Goal: Communication & Community: Share content

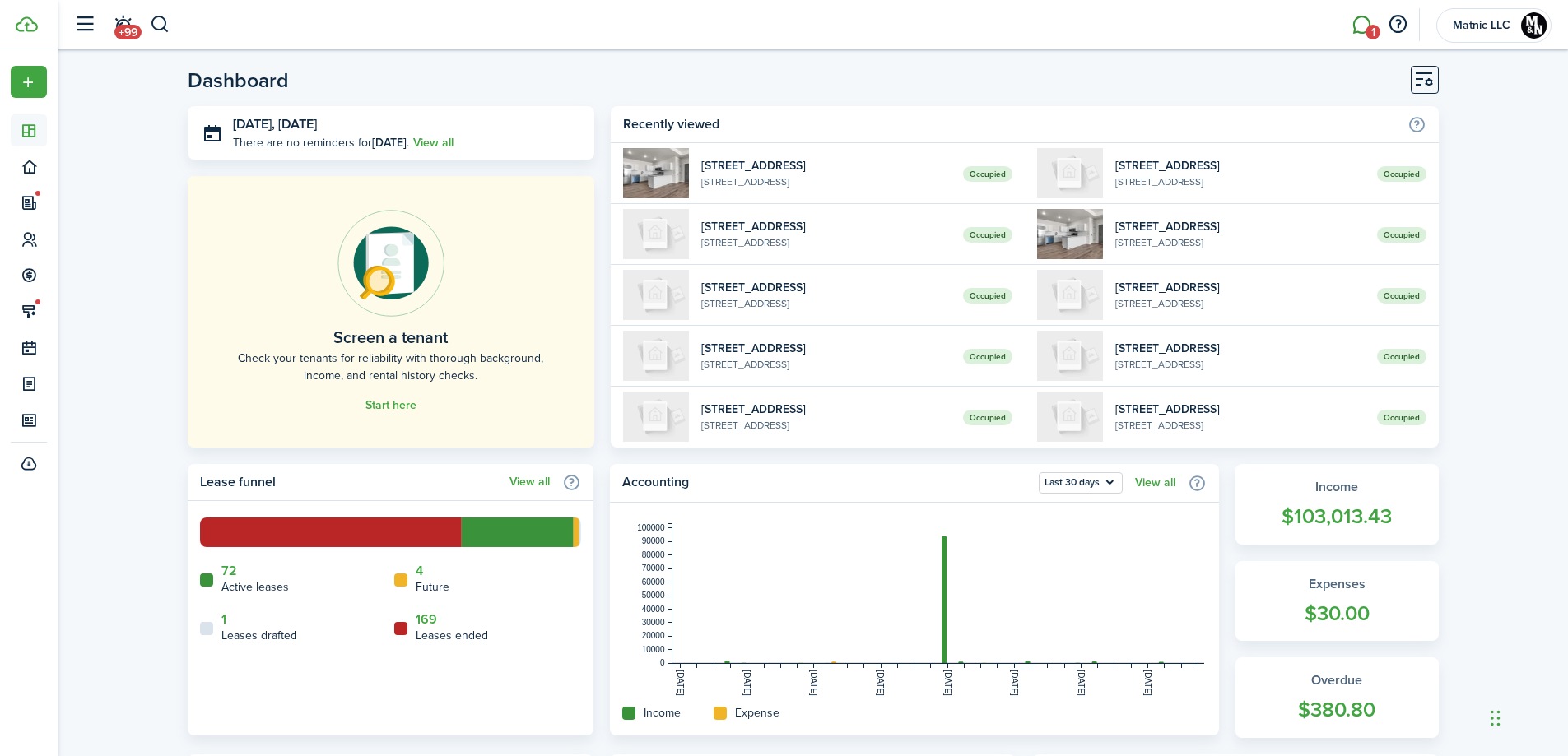
click at [1355, 22] on link "1" at bounding box center [1361, 25] width 31 height 42
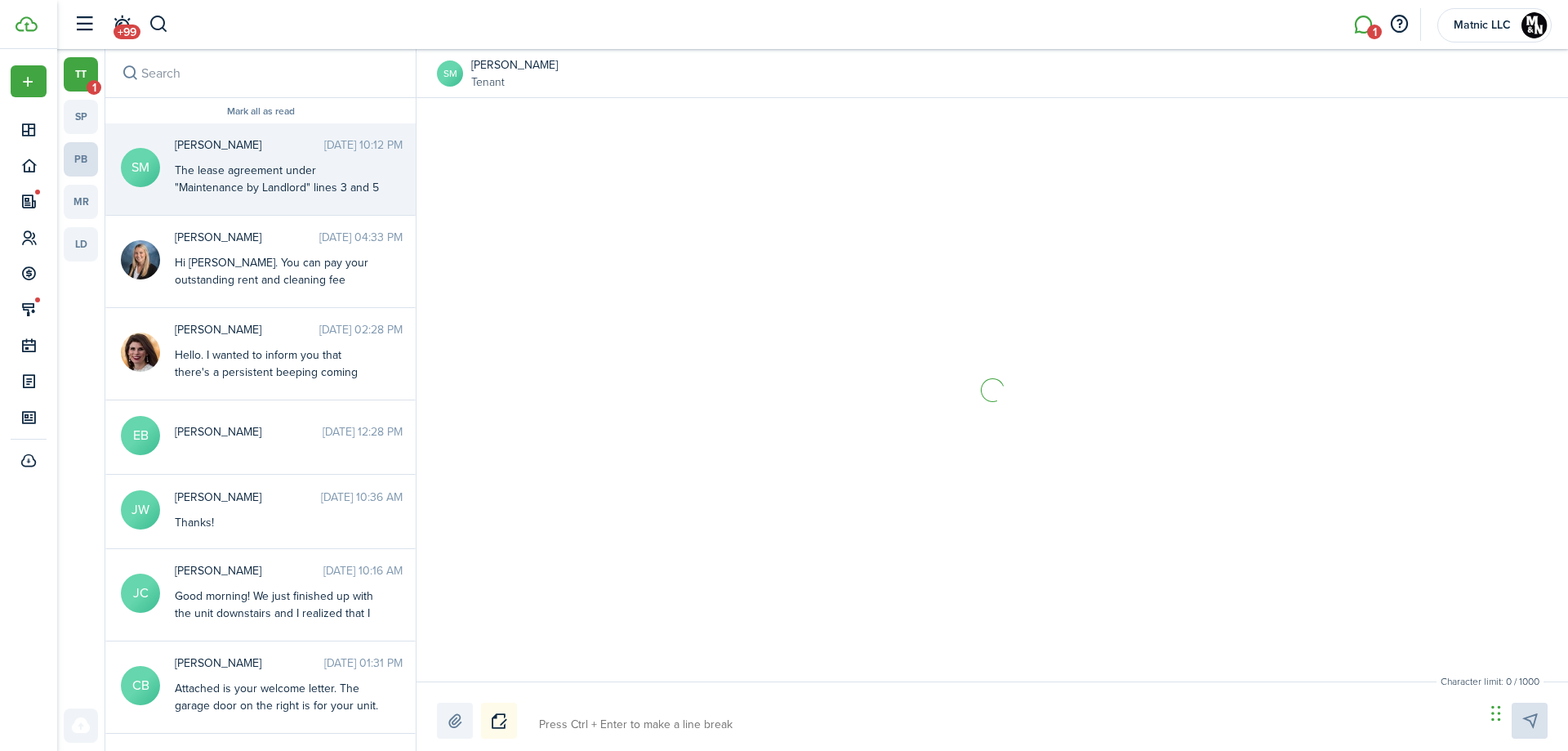
click at [87, 160] on link "pb" at bounding box center [80, 159] width 34 height 34
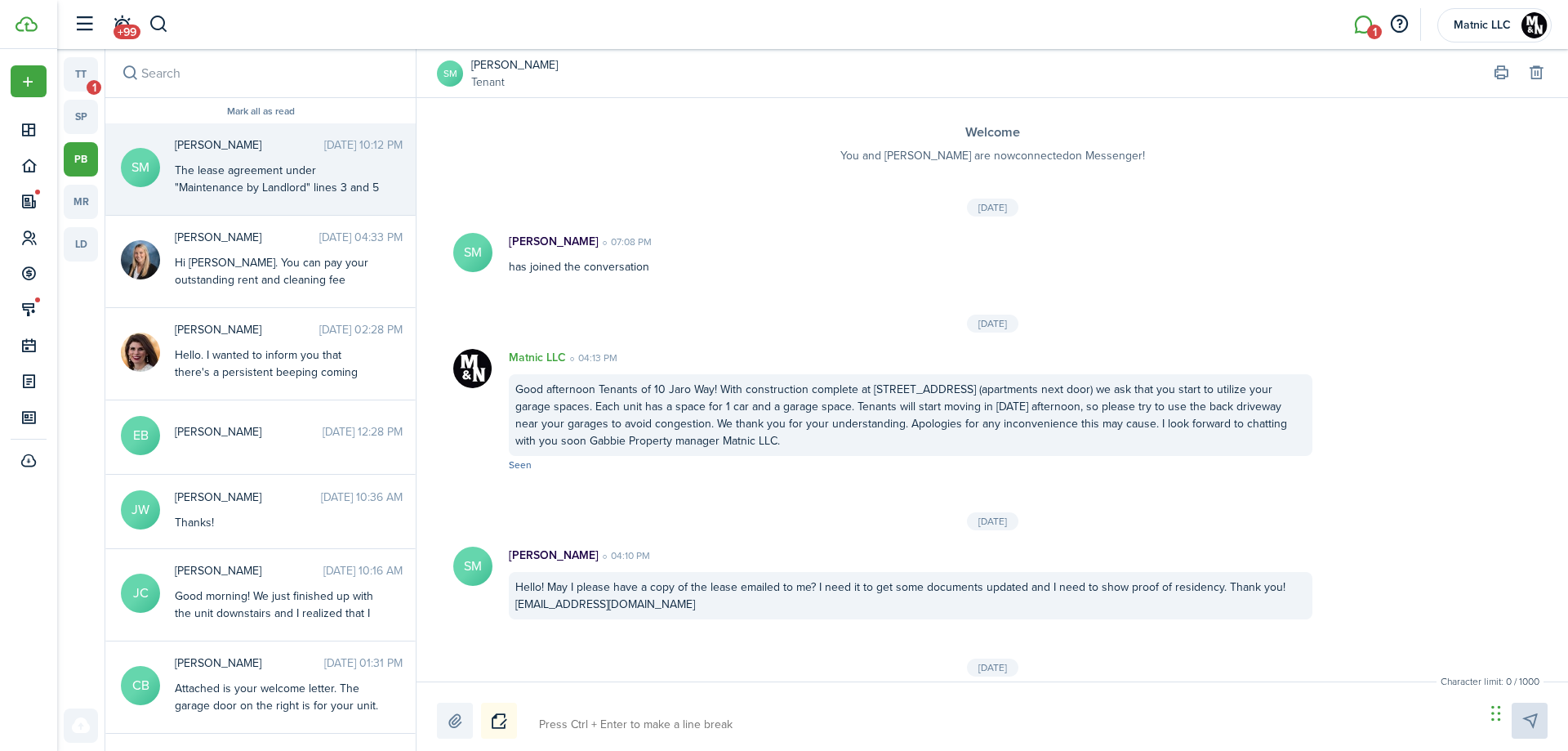
scroll to position [1385, 0]
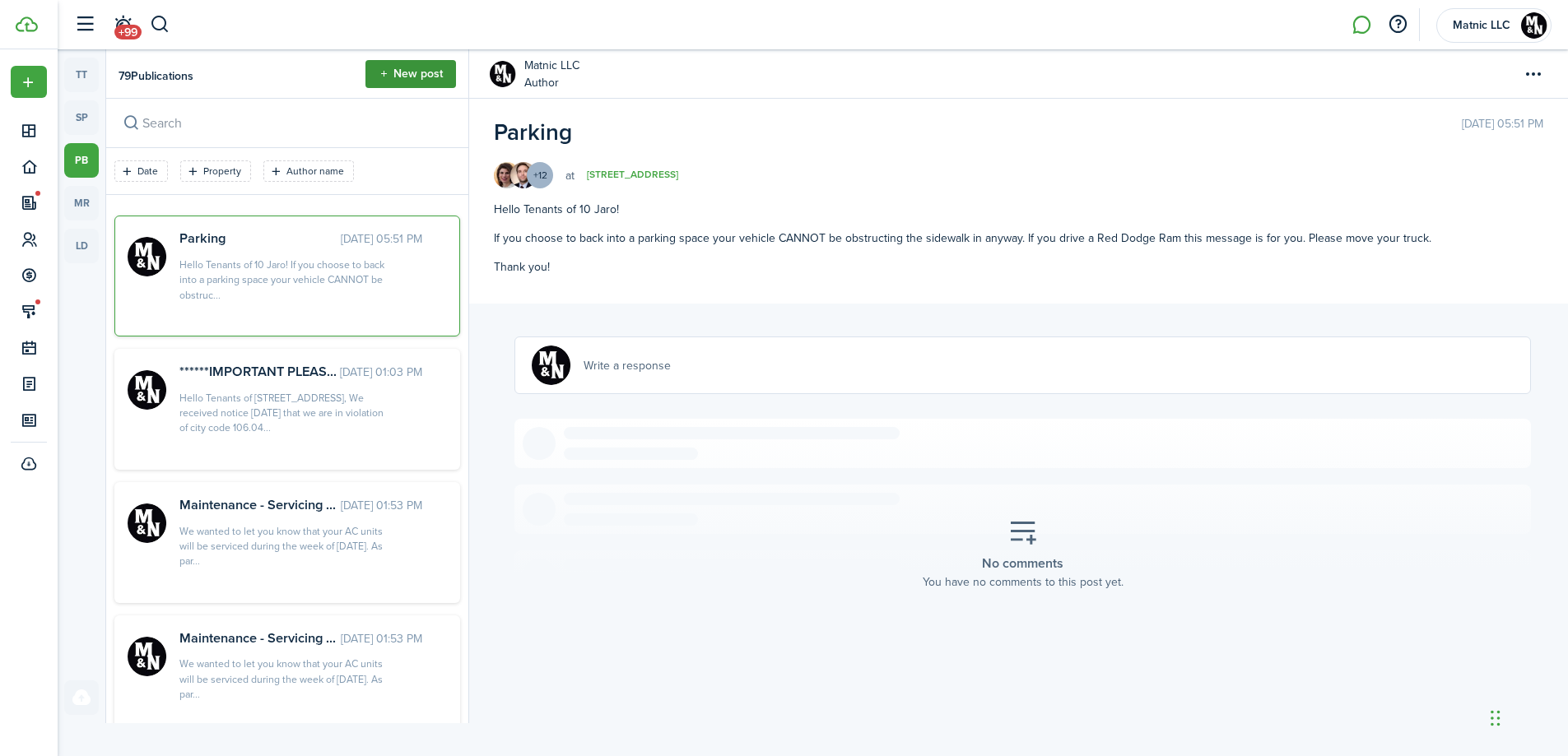
click at [429, 74] on button "New post" at bounding box center [411, 75] width 91 height 28
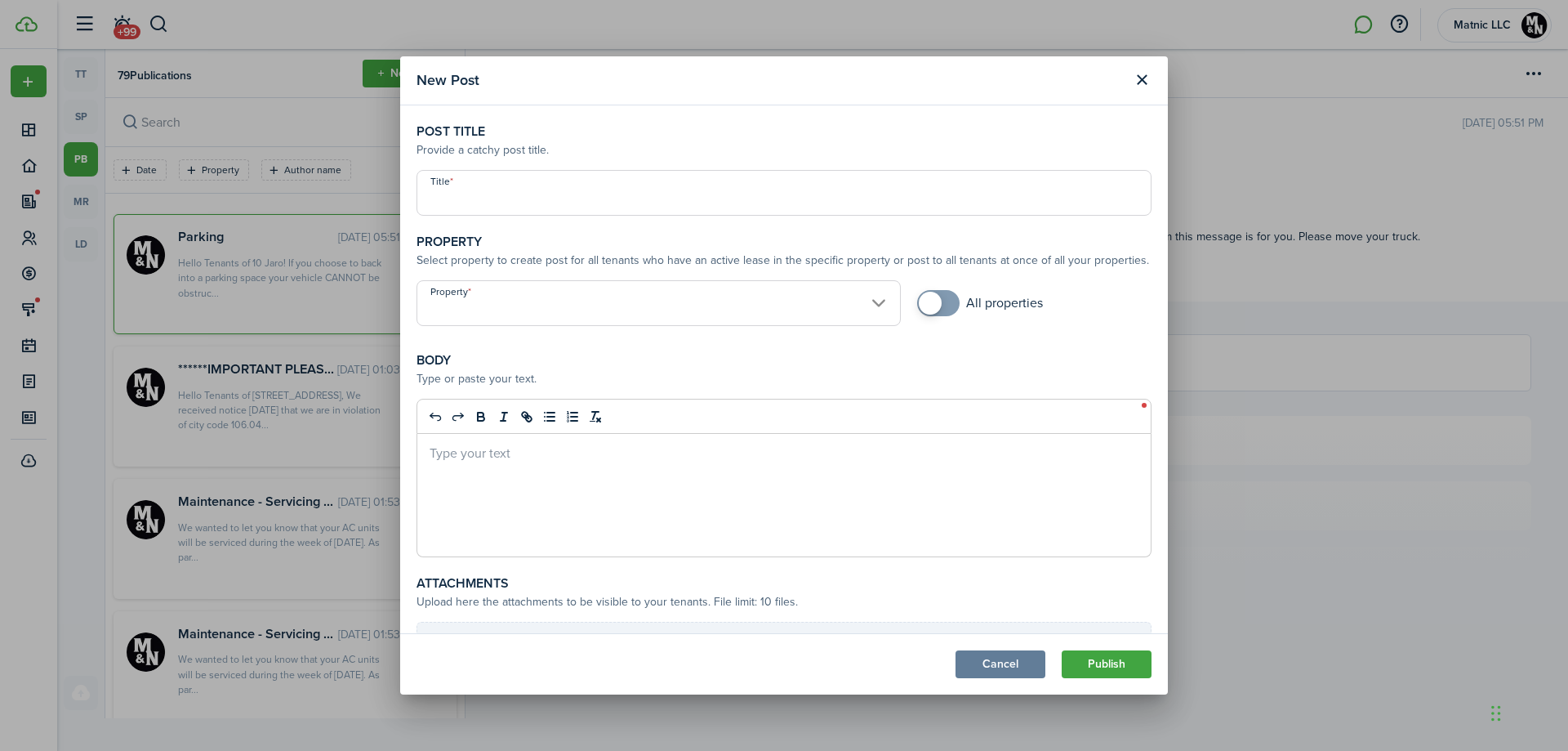
click at [591, 190] on input "Title" at bounding box center [784, 193] width 735 height 46
type input "B"
click at [647, 302] on input "Property" at bounding box center [659, 303] width 484 height 46
type input "PLEASE READ!!"
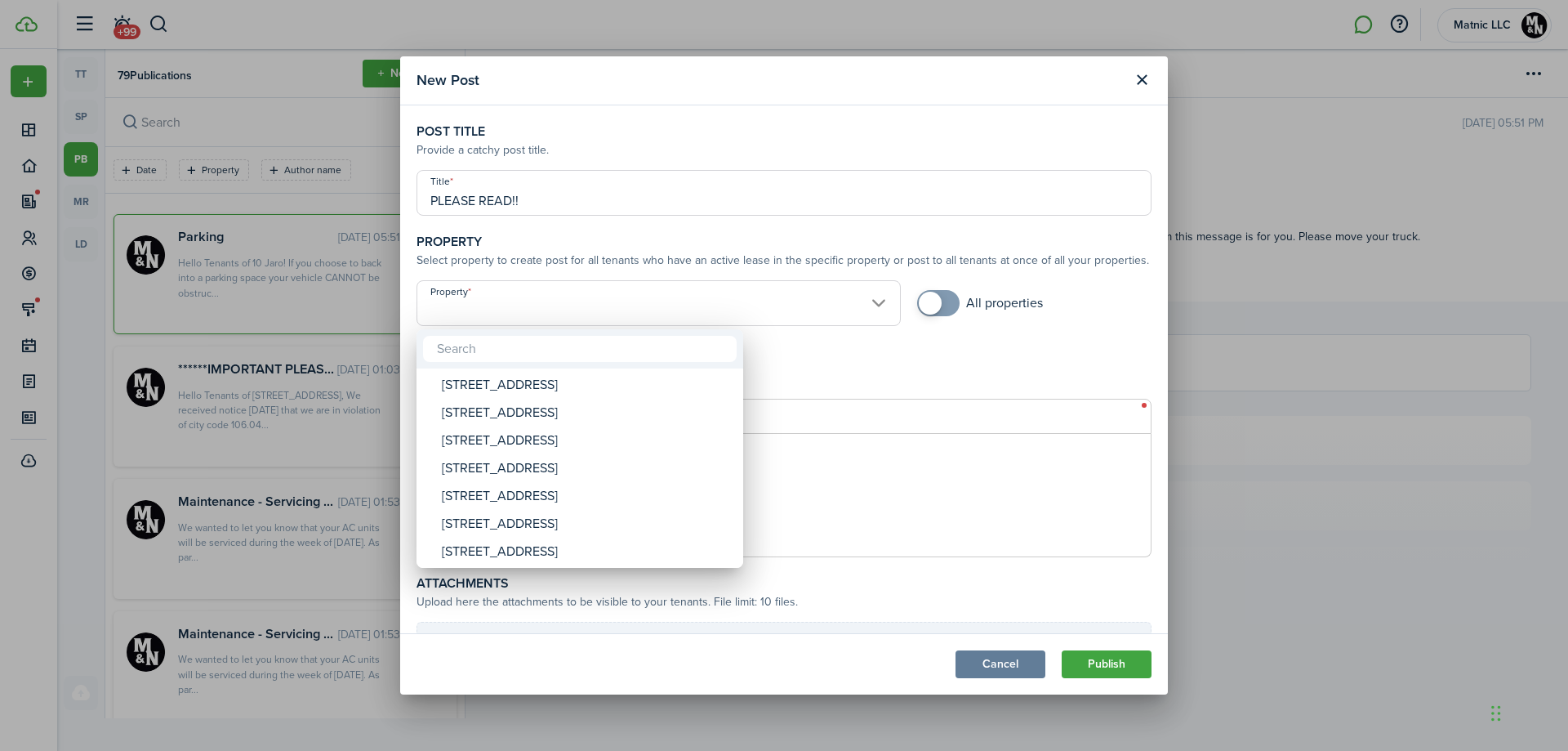
click at [608, 349] on input "text" at bounding box center [580, 349] width 314 height 26
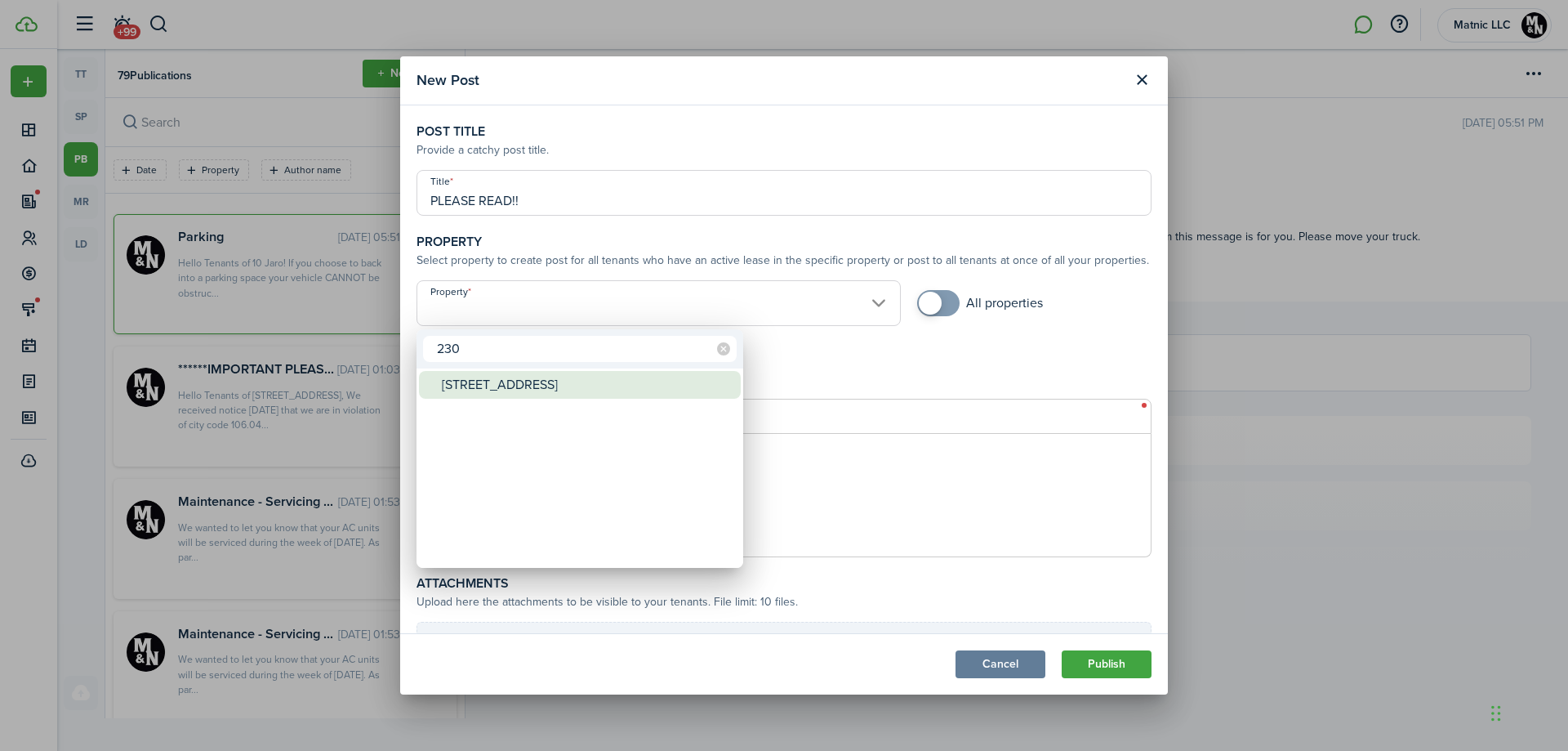
type input "230"
click at [612, 381] on div "[STREET_ADDRESS]" at bounding box center [587, 385] width 289 height 28
type input "[STREET_ADDRESS]"
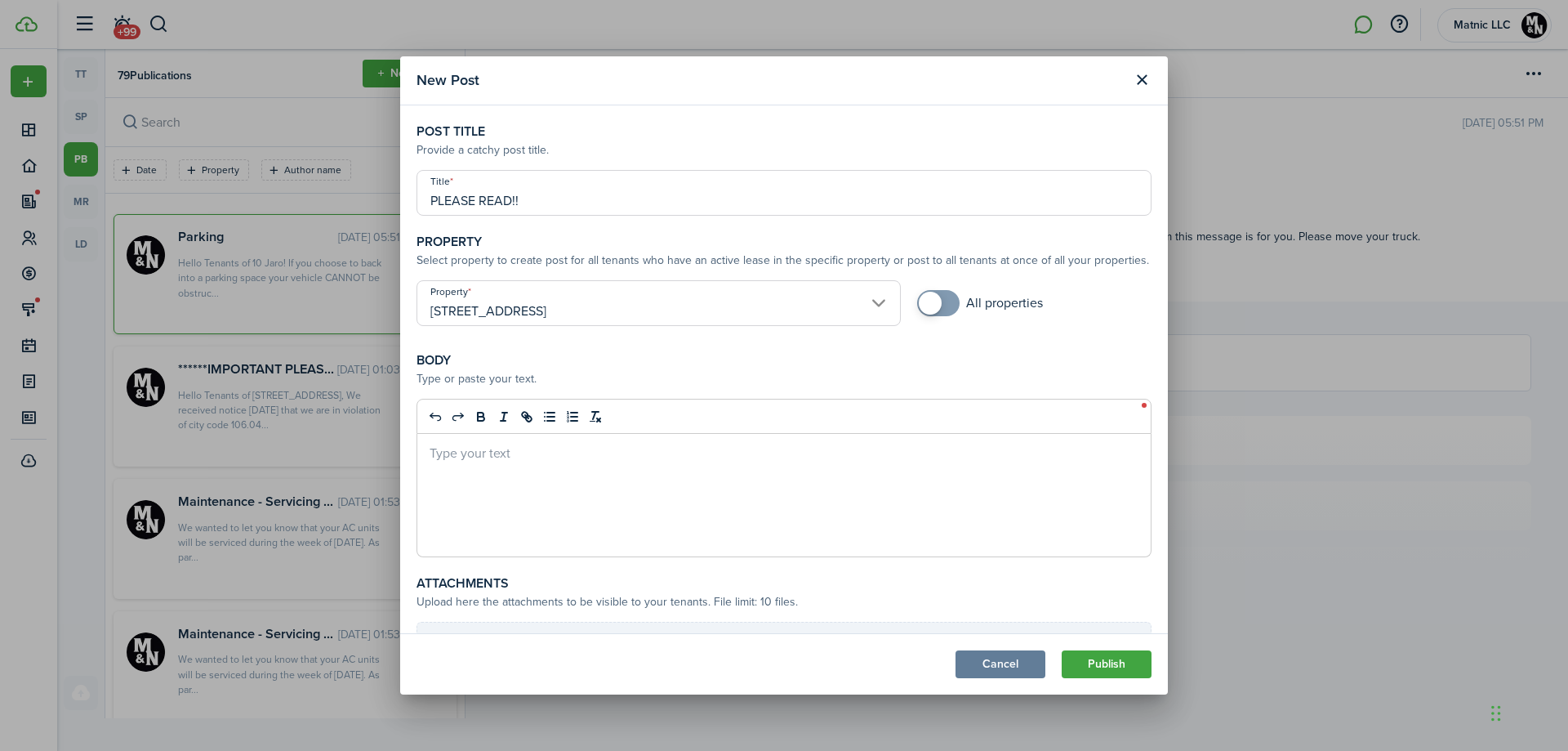
click at [595, 451] on p at bounding box center [784, 451] width 709 height 17
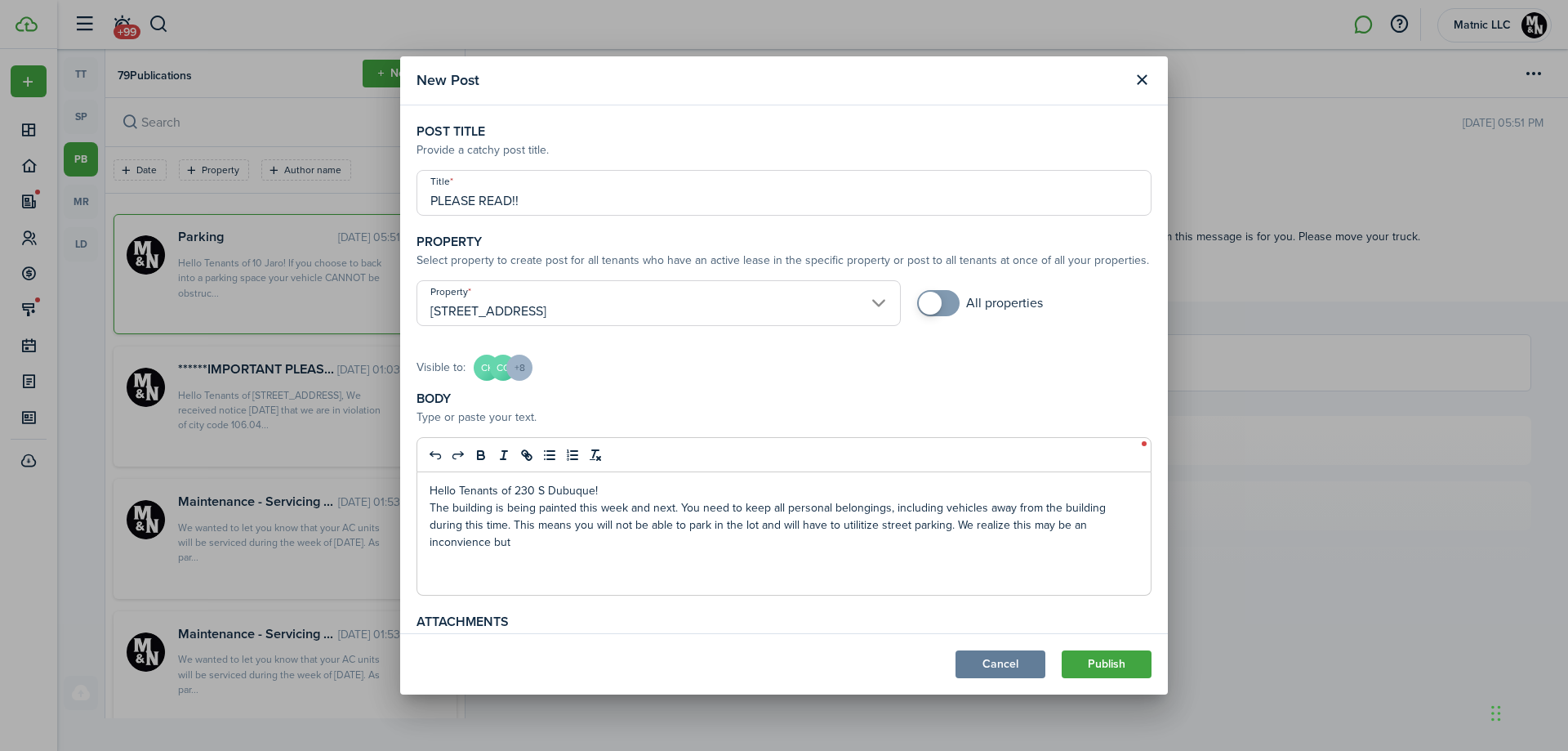
click at [488, 505] on p "The building is being painted this week and next. You need to keep all personal…" at bounding box center [784, 525] width 709 height 51
drag, startPoint x: 455, startPoint y: 546, endPoint x: 772, endPoint y: 519, distance: 318.1
click at [772, 519] on p "The building is being painted this week and next. You need to keep all personal…" at bounding box center [784, 525] width 709 height 51
drag, startPoint x: 945, startPoint y: 525, endPoint x: 1024, endPoint y: 547, distance: 82.0
click at [1024, 547] on p "The building is being painted this week and next. You need to keep all personal…" at bounding box center [784, 525] width 709 height 51
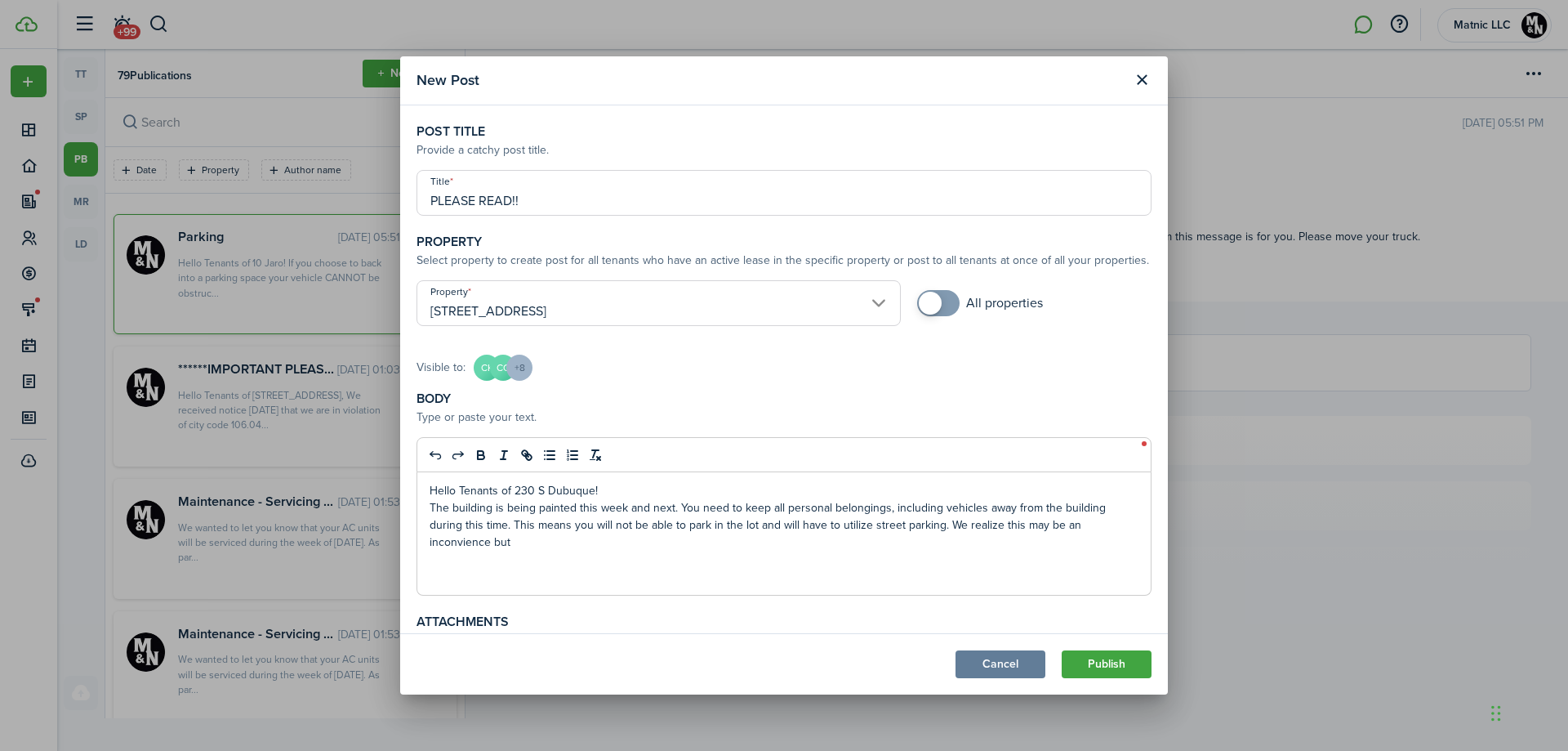
click at [529, 541] on p "The building is being painted this week and next. You need to keep all personal…" at bounding box center [784, 525] width 709 height 51
click at [511, 539] on p "The building is being painted this week and next. You need to keep all personal…" at bounding box center [784, 525] width 709 height 51
click at [513, 524] on p "The building is being painted this week and next. You need to keep all personal…" at bounding box center [784, 525] width 709 height 51
click at [713, 545] on p "The building is being painted this week and next. You need to keep all personal…" at bounding box center [784, 525] width 709 height 51
click at [942, 527] on p "The building is being painted this week and next. You need to keep all personal…" at bounding box center [784, 525] width 709 height 51
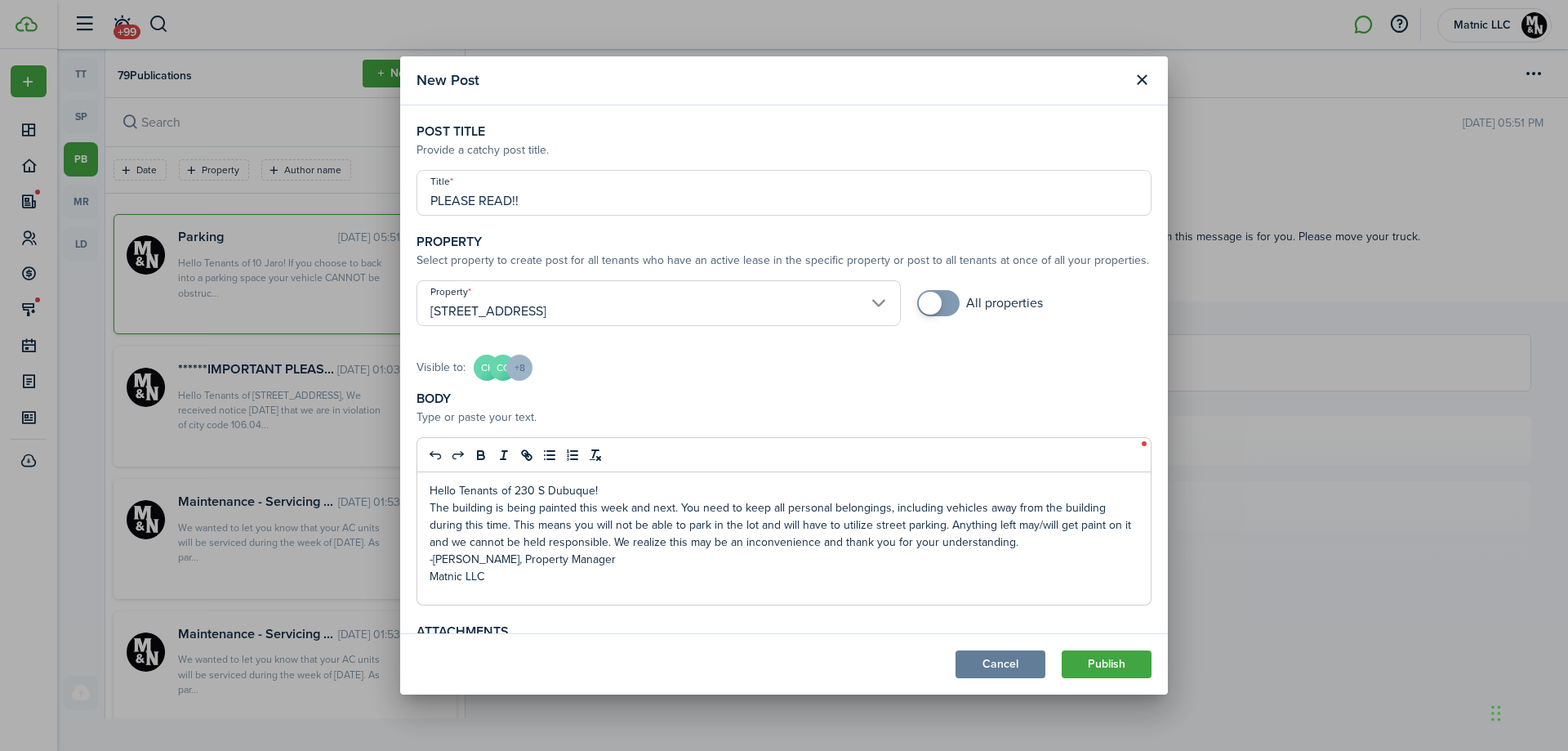
click at [1049, 523] on p "The building is being painted this week and next. You need to keep all personal…" at bounding box center [784, 525] width 709 height 51
click at [1052, 526] on p "The building is being painted this week and next. You need to keep all personal…" at bounding box center [784, 525] width 709 height 51
click at [664, 541] on p "The building is being painted this week and next. You need to keep all personal…" at bounding box center [784, 525] width 709 height 51
click at [670, 545] on p "The building is being painted this week and next. You need to keep all personal…" at bounding box center [784, 525] width 709 height 51
drag, startPoint x: 664, startPoint y: 547, endPoint x: 700, endPoint y: 547, distance: 36.0
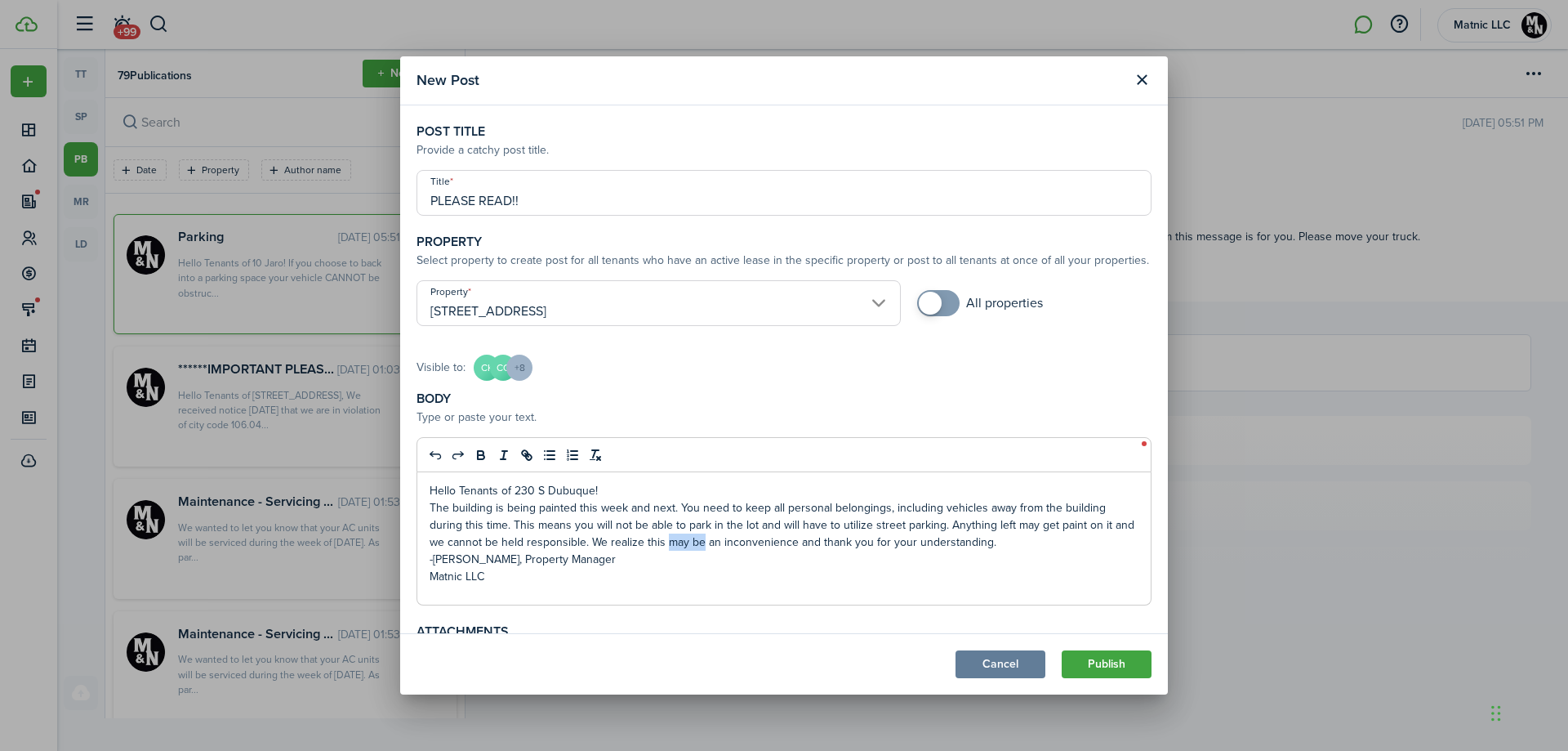
click at [700, 547] on p "The building is being painted this week and next. You need to keep all personal…" at bounding box center [784, 525] width 709 height 51
click at [959, 543] on p "The building is being painted this week and next. You need to keep all personal…" at bounding box center [784, 525] width 709 height 51
drag, startPoint x: 480, startPoint y: 540, endPoint x: 448, endPoint y: 547, distance: 32.8
click at [448, 547] on p "The building is being painted this week and next. You need to keep all personal…" at bounding box center [784, 525] width 709 height 51
click at [595, 561] on p "-[PERSON_NAME], Property Manager" at bounding box center [784, 559] width 709 height 17
